Goal: Task Accomplishment & Management: Manage account settings

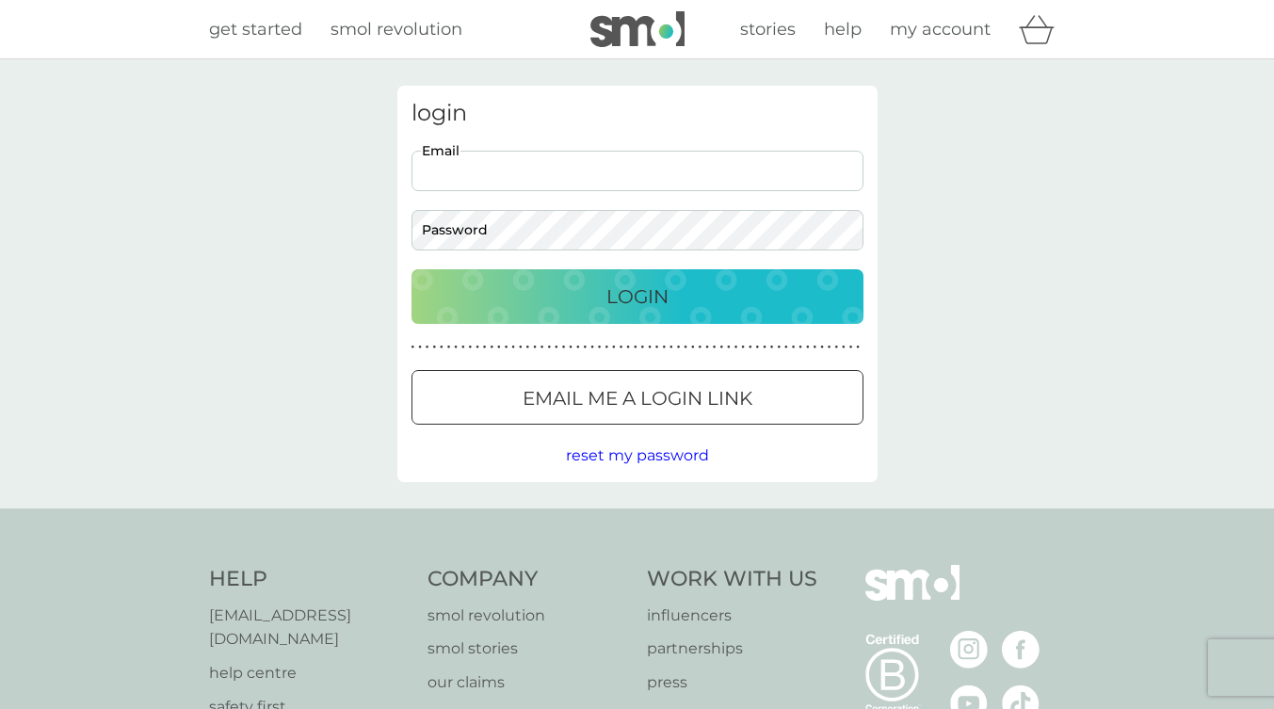
click at [536, 170] on input "Email" at bounding box center [637, 171] width 452 height 40
type input "oliviawood@hotmail.com"
click at [411, 269] on button "Login" at bounding box center [637, 296] width 452 height 55
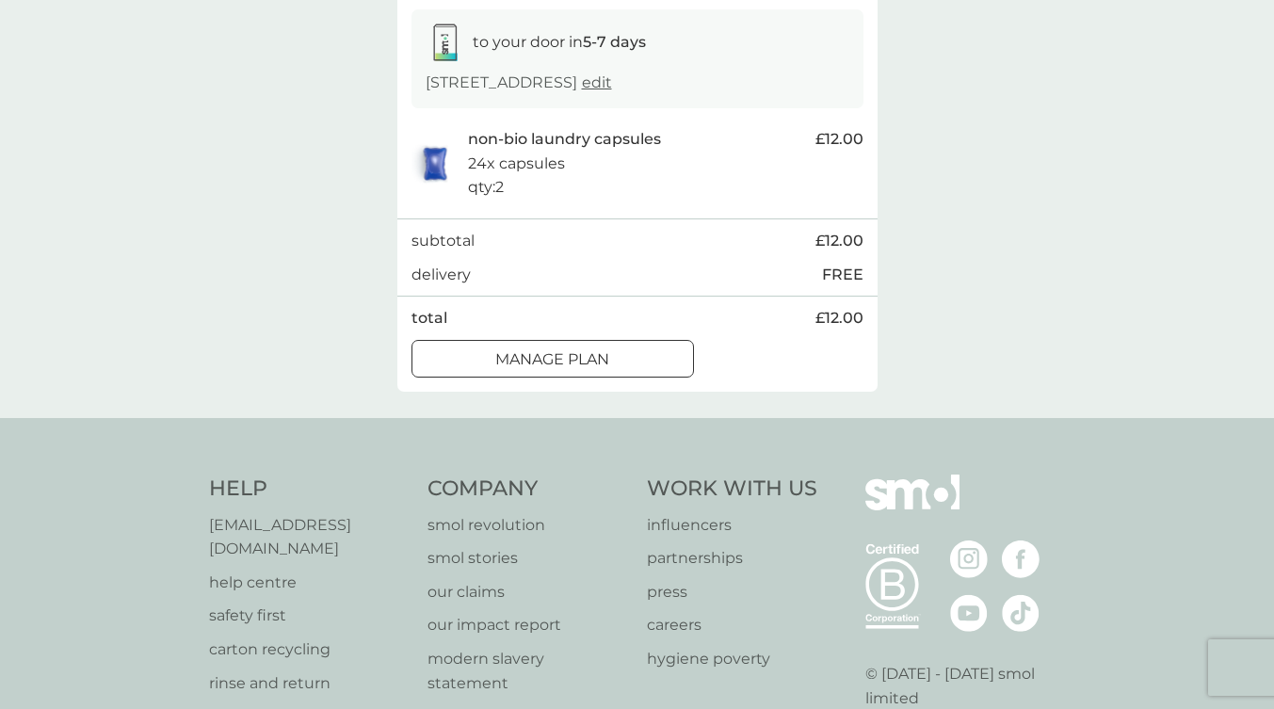
scroll to position [313, 0]
click at [588, 370] on p "Manage plan" at bounding box center [552, 359] width 114 height 24
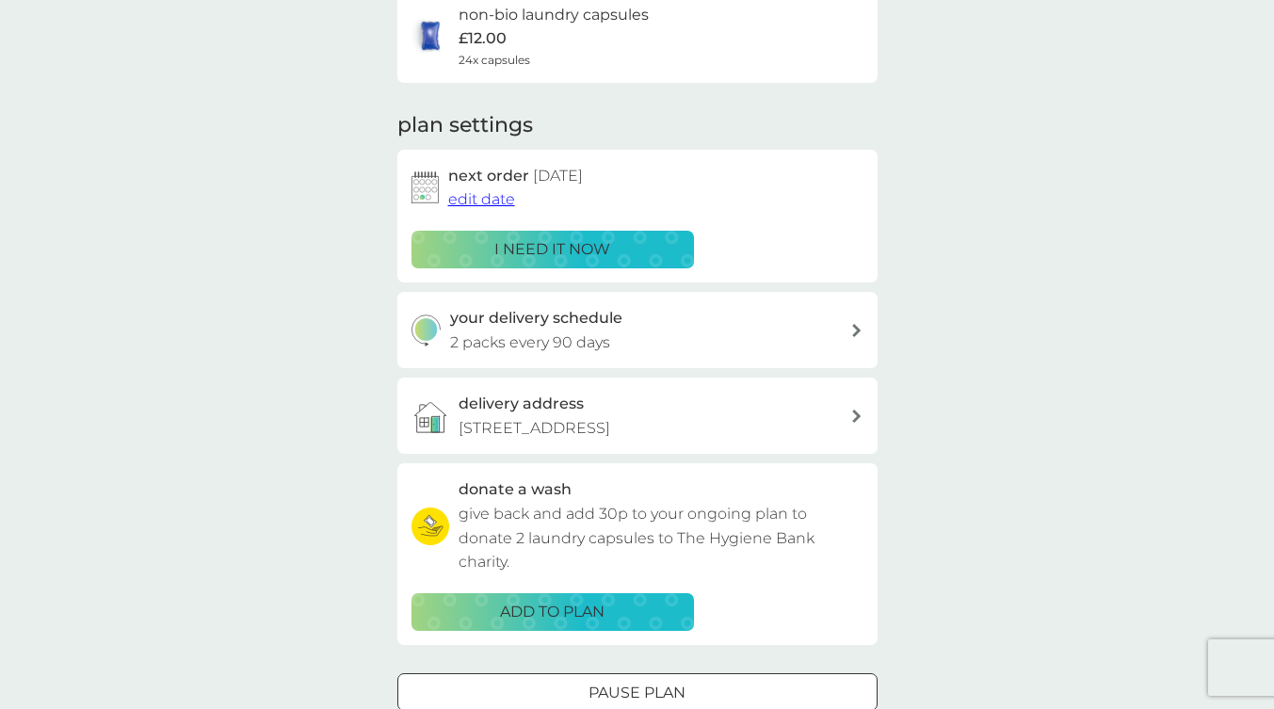
scroll to position [213, 0]
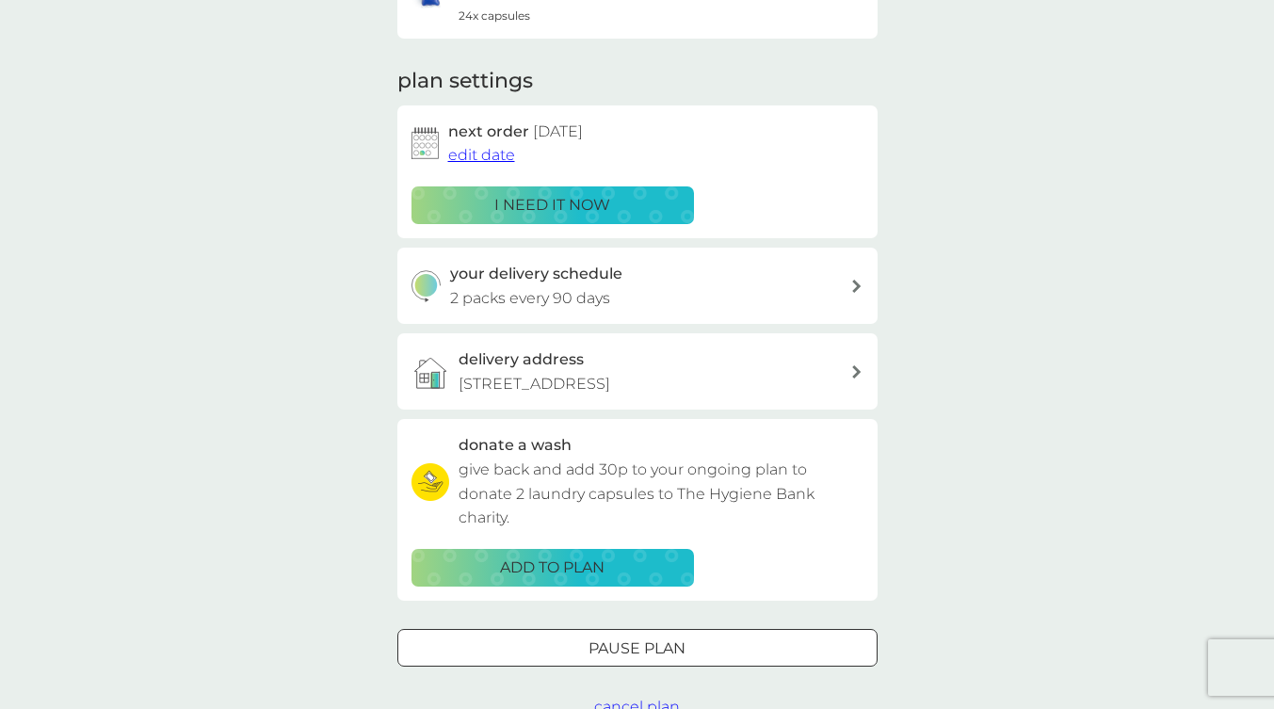
click at [478, 156] on span "edit date" at bounding box center [481, 155] width 67 height 18
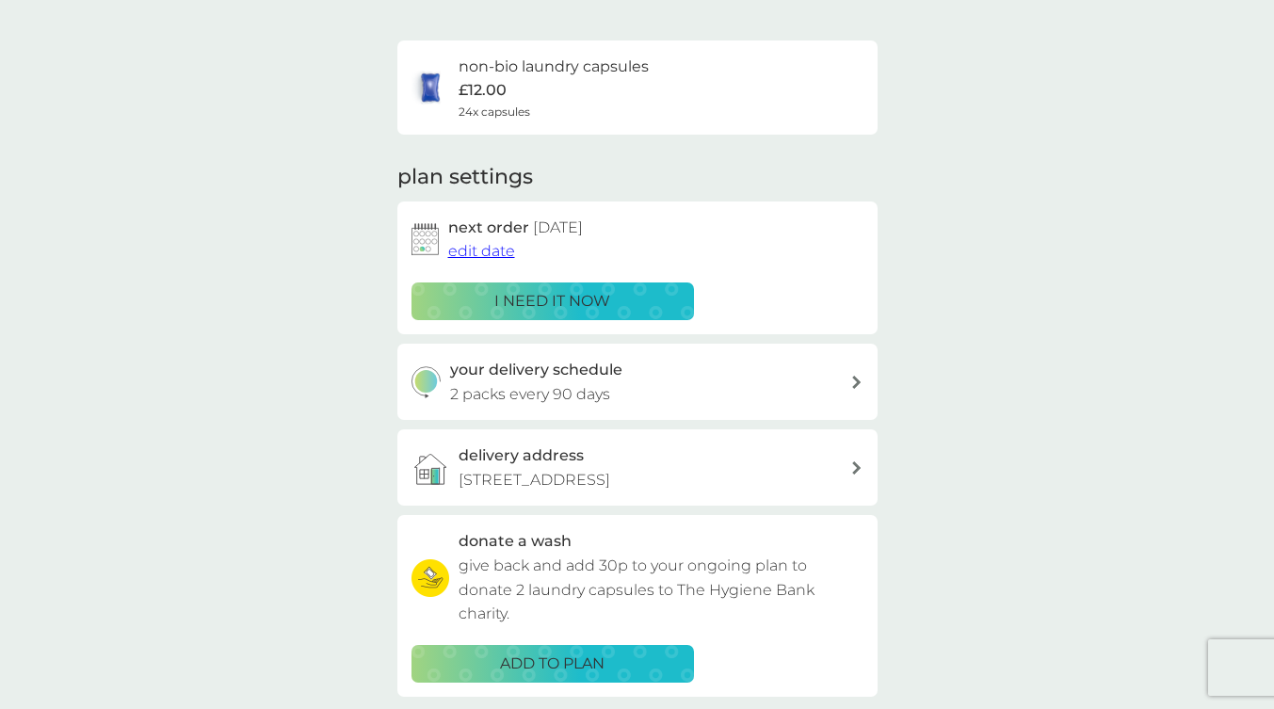
scroll to position [130, 0]
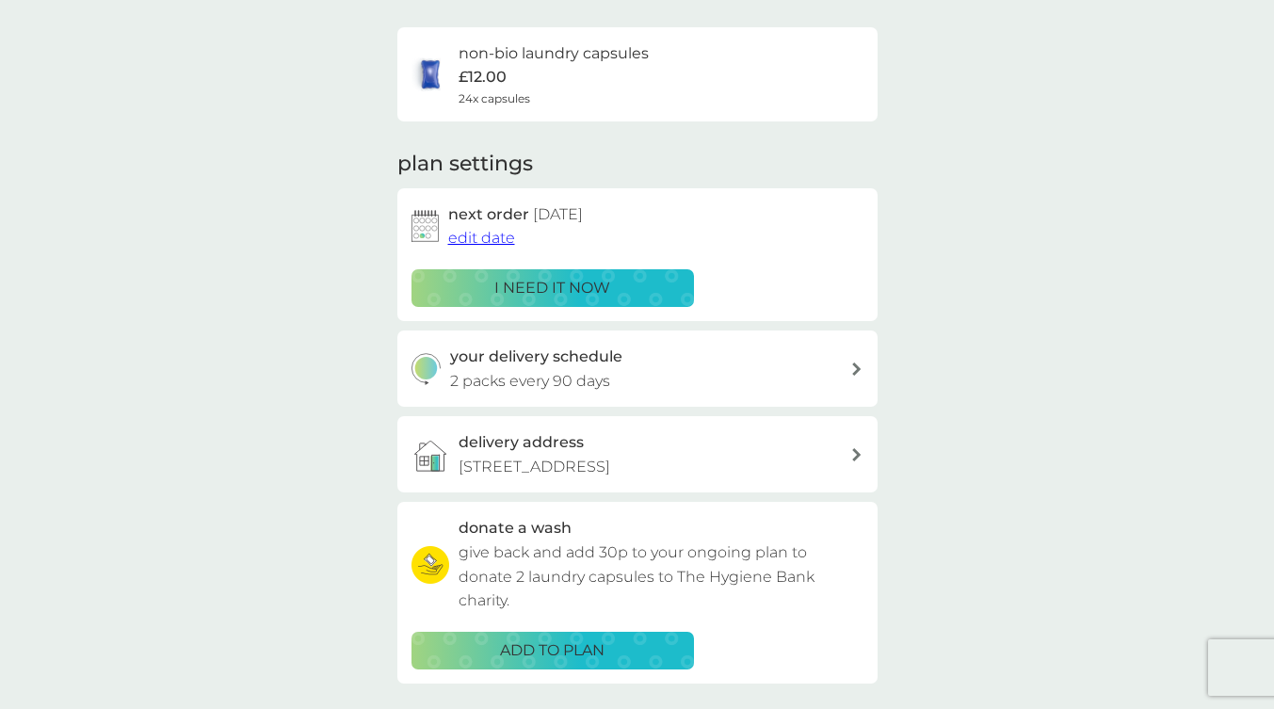
click at [462, 239] on span "edit date" at bounding box center [481, 238] width 67 height 18
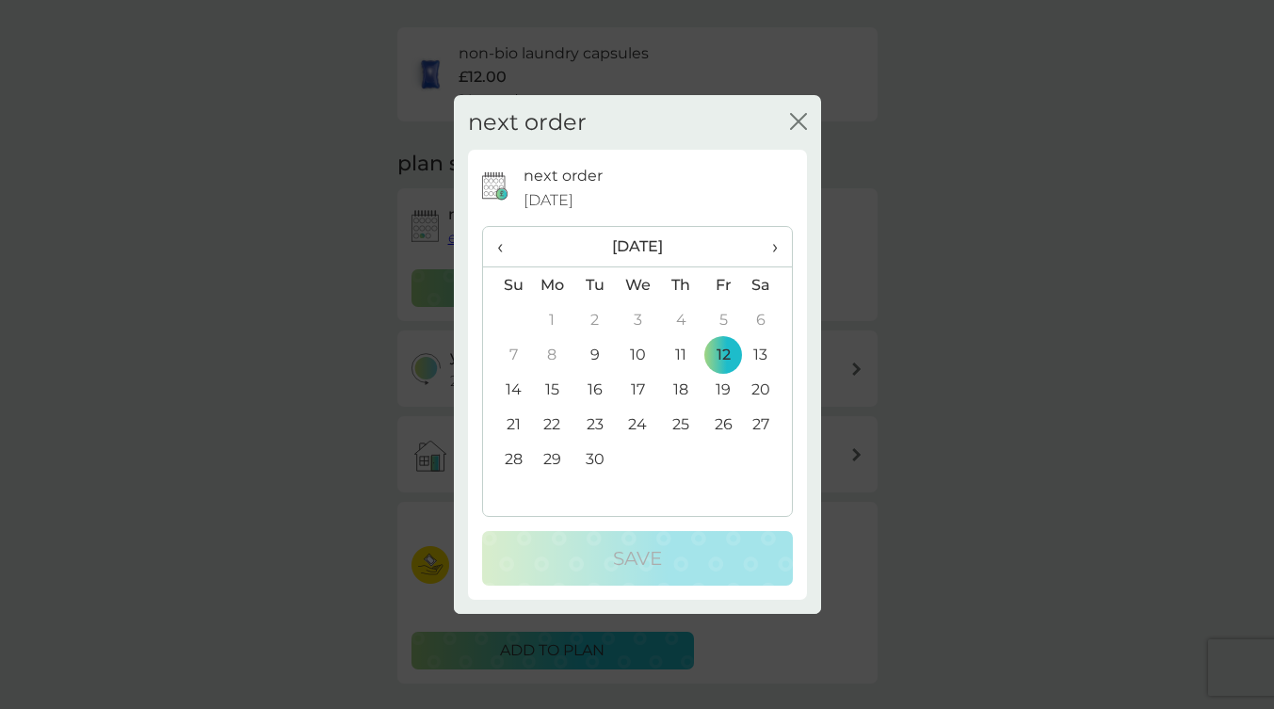
click at [775, 248] on span "›" at bounding box center [767, 247] width 19 height 40
click at [721, 353] on td "10" at bounding box center [722, 354] width 42 height 35
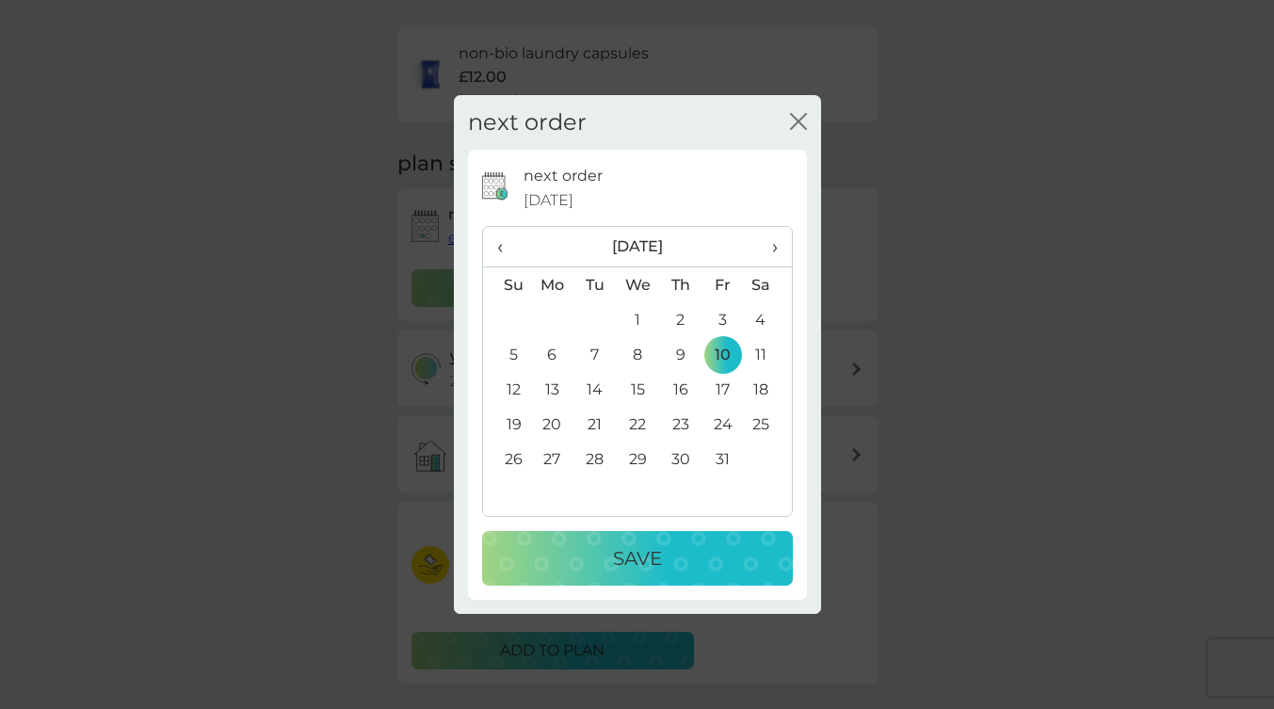
click at [626, 559] on p "Save" at bounding box center [637, 558] width 49 height 30
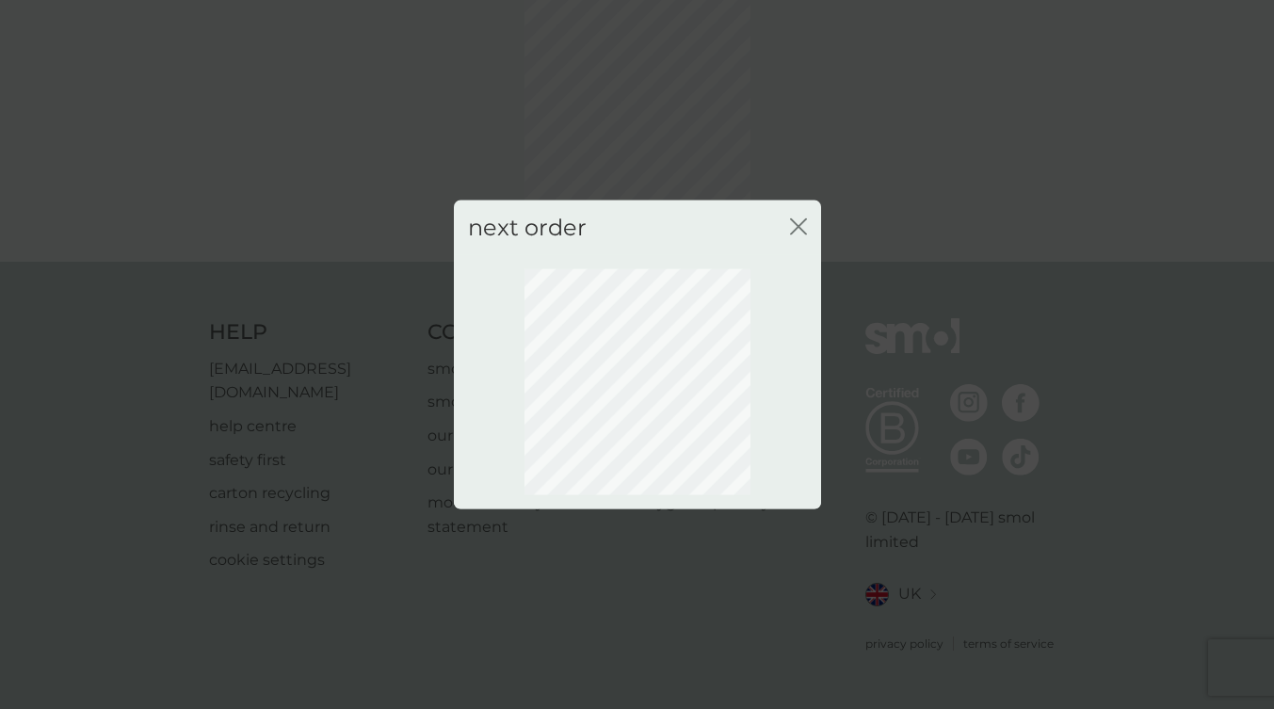
scroll to position [80, 0]
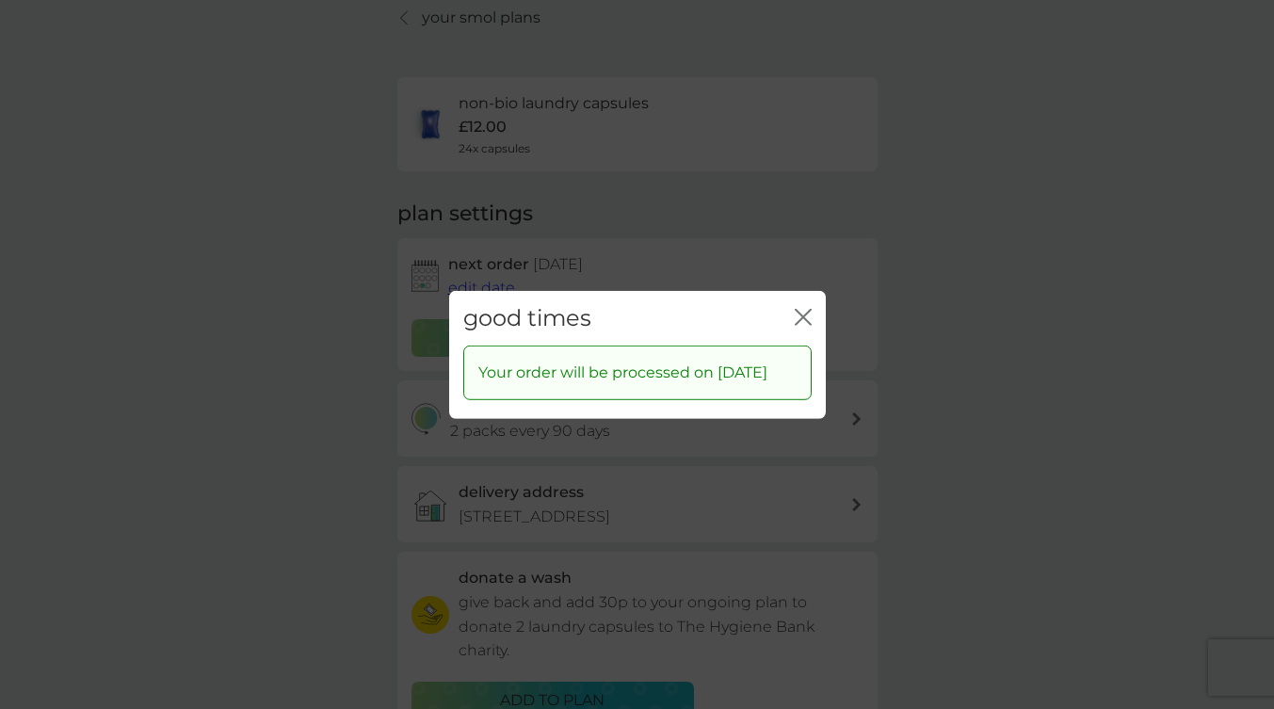
click at [795, 309] on icon "close" at bounding box center [799, 316] width 8 height 15
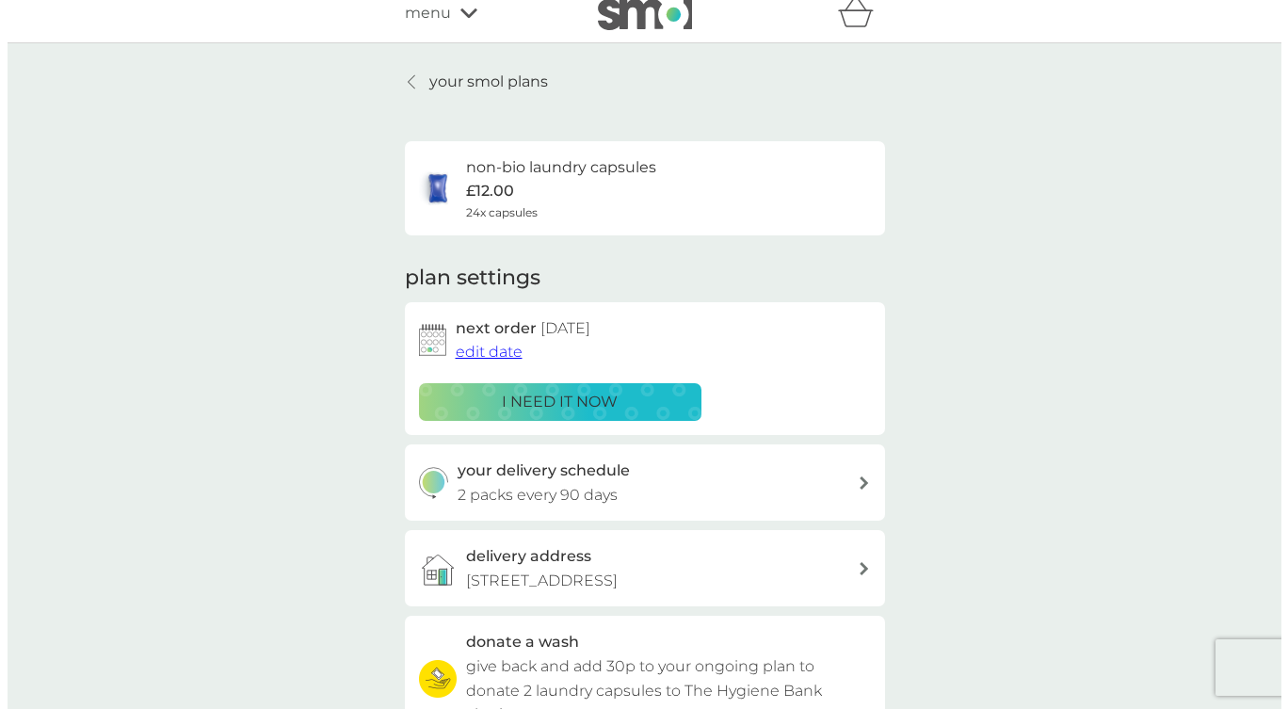
scroll to position [0, 0]
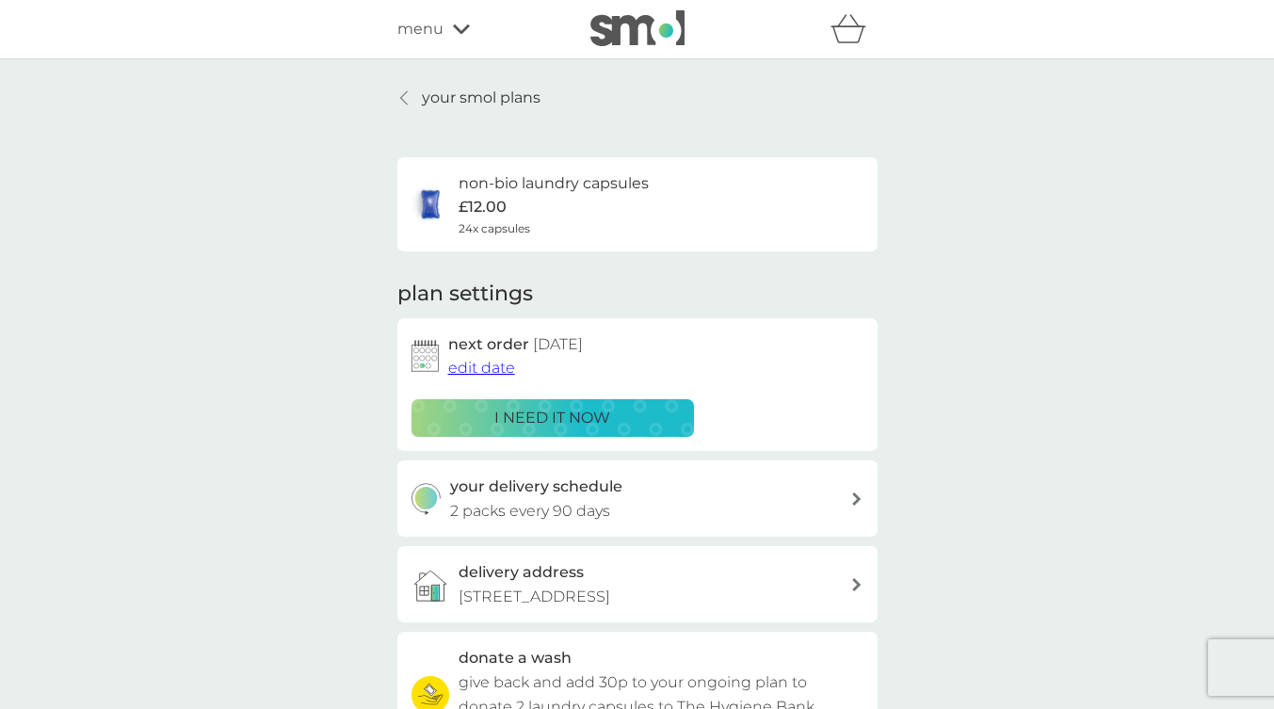
click at [444, 18] on div "menu" at bounding box center [477, 29] width 160 height 24
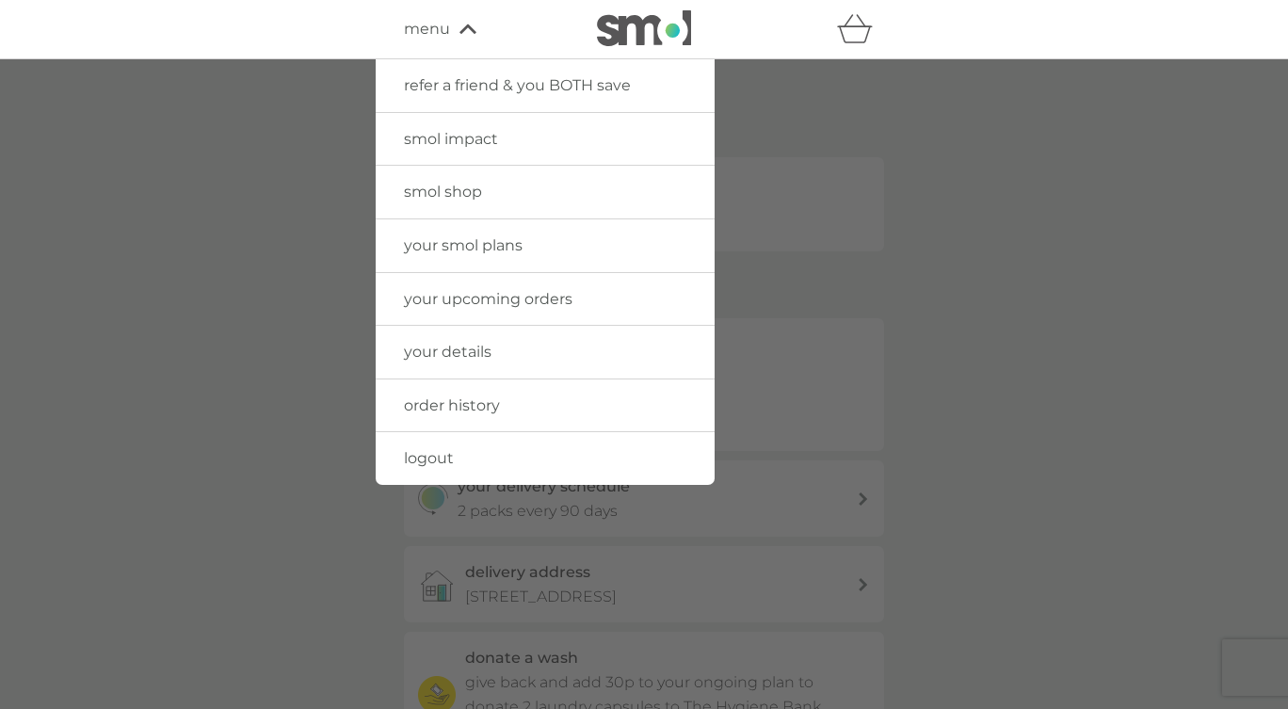
click at [430, 457] on span "logout" at bounding box center [429, 458] width 50 height 18
